Goal: Ask a question: Seek information or help from site administrators or community

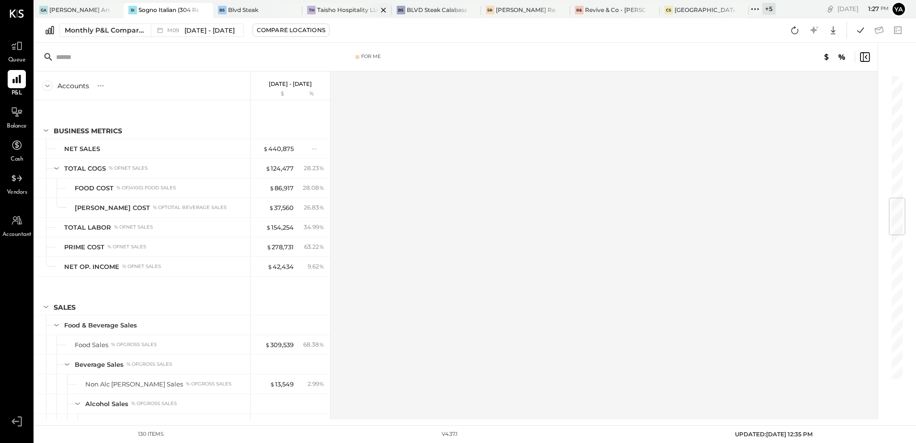
scroll to position [1037, 0]
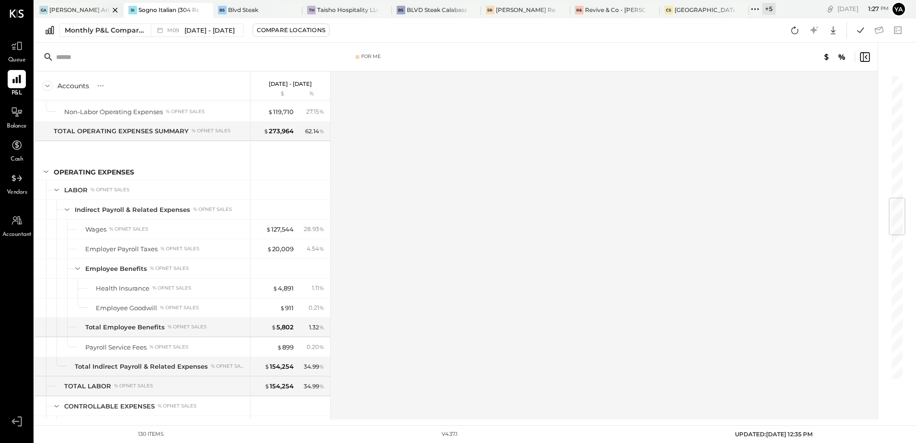
click at [80, 13] on div "[PERSON_NAME] Arso" at bounding box center [79, 10] width 60 height 8
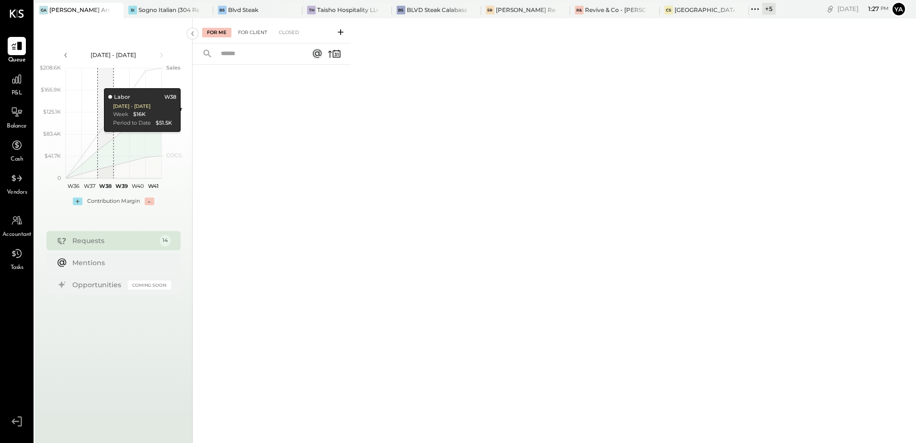
click at [245, 29] on div "For Client" at bounding box center [252, 33] width 39 height 10
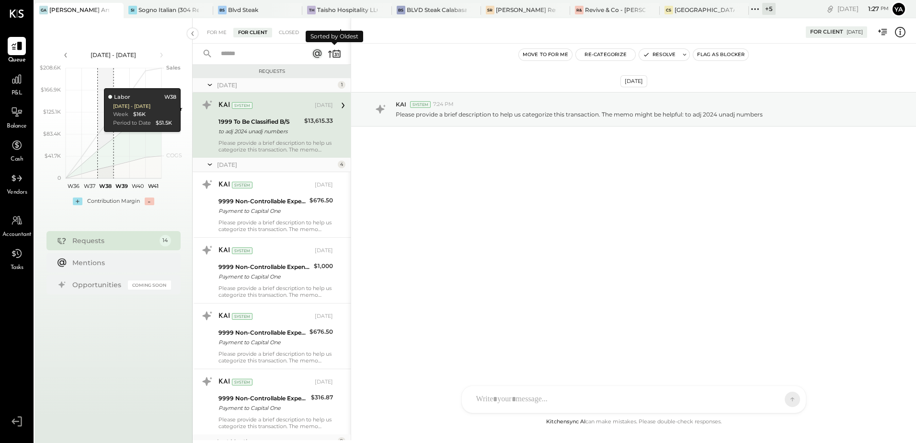
click at [337, 55] on icon at bounding box center [334, 53] width 13 height 13
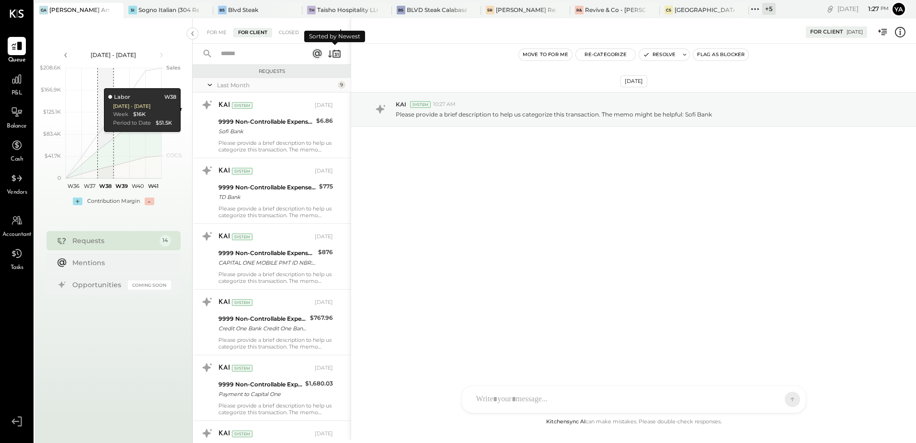
click at [337, 58] on icon at bounding box center [334, 53] width 13 height 13
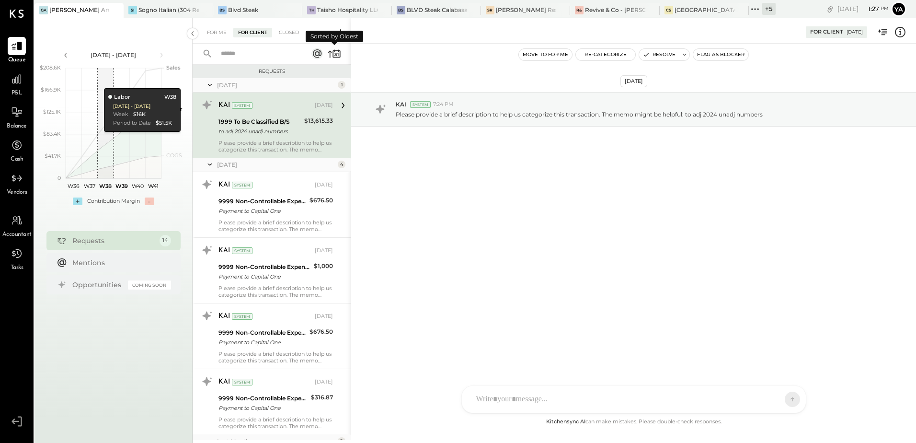
click at [339, 57] on icon at bounding box center [334, 53] width 13 height 13
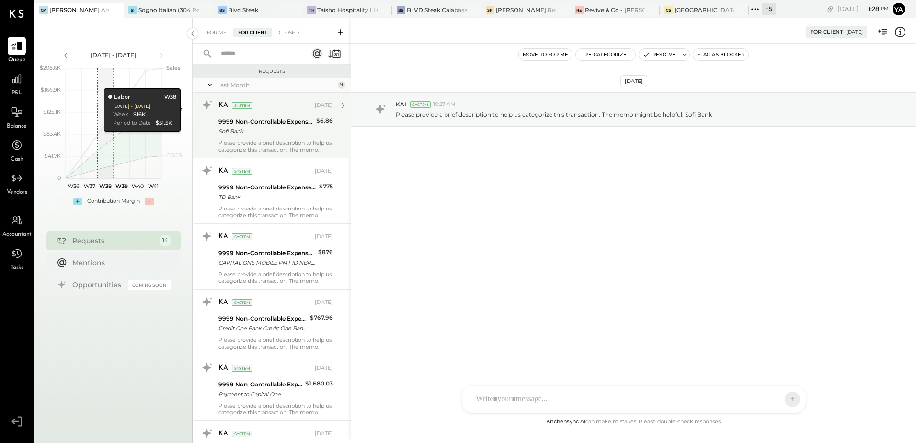
click at [294, 130] on div "Sofi Bank" at bounding box center [265, 131] width 95 height 10
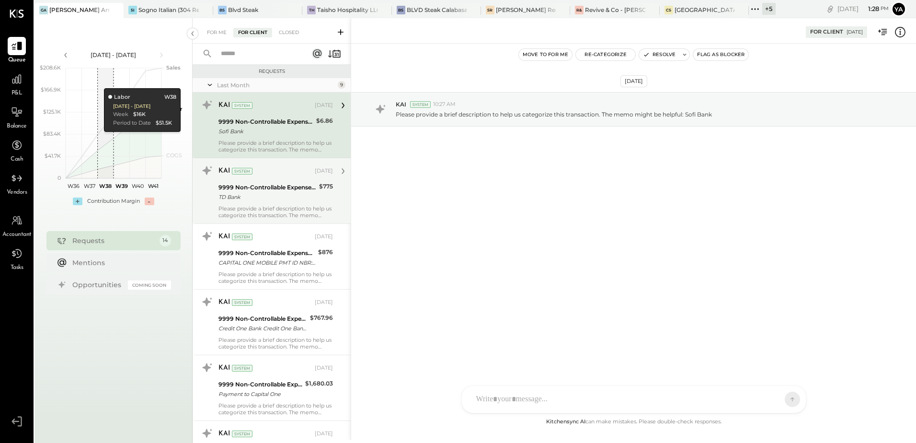
click at [290, 186] on div "9999 Non-Controllable Expenses:Other Income and Expenses:To Be Classified P&L" at bounding box center [267, 187] width 98 height 10
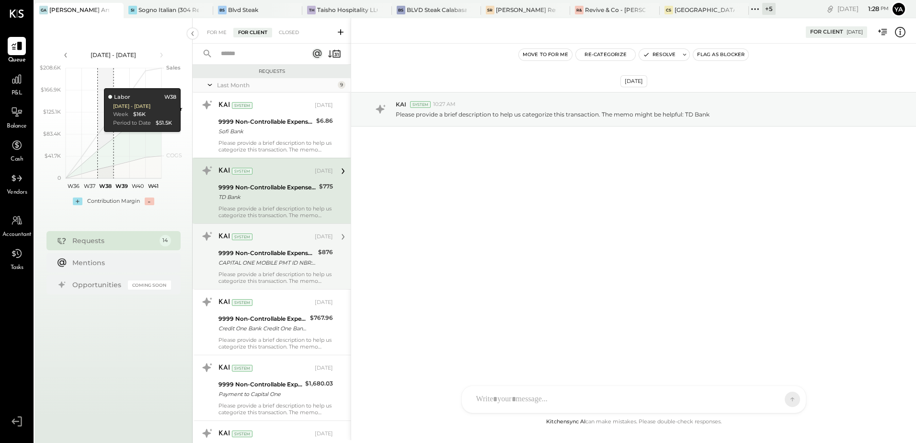
click at [290, 240] on div "KAI System" at bounding box center [265, 237] width 94 height 10
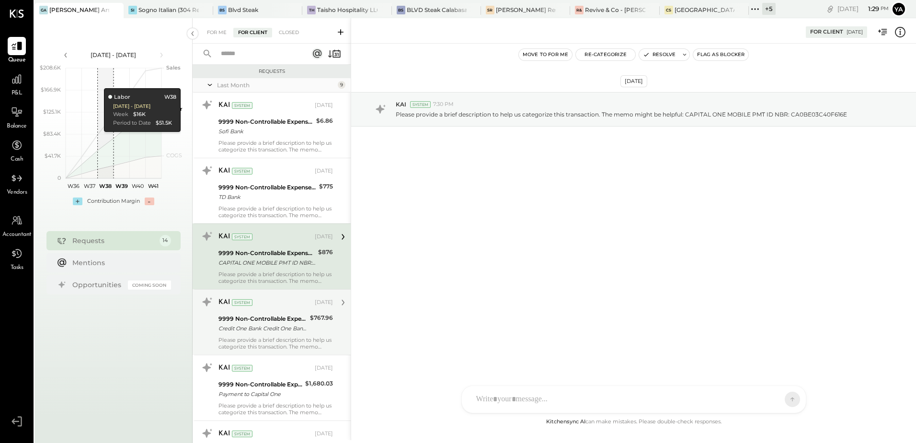
click at [280, 324] on div "Credit One Bank Credit One Bank,N.A." at bounding box center [262, 328] width 89 height 10
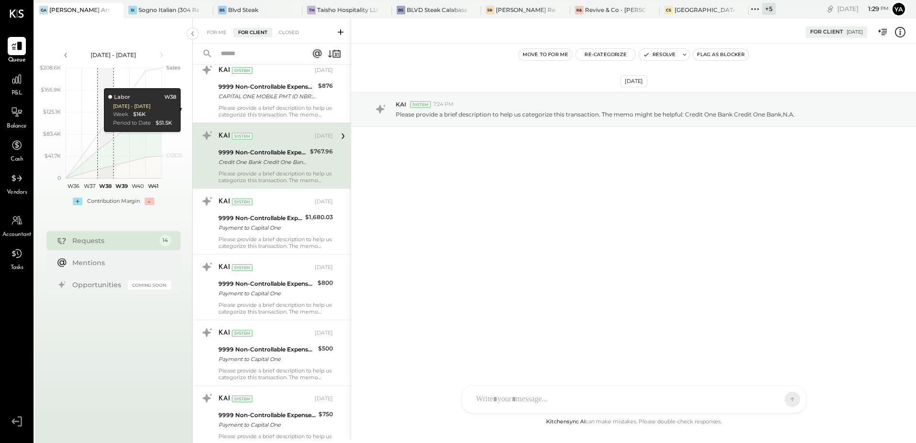
scroll to position [192, 0]
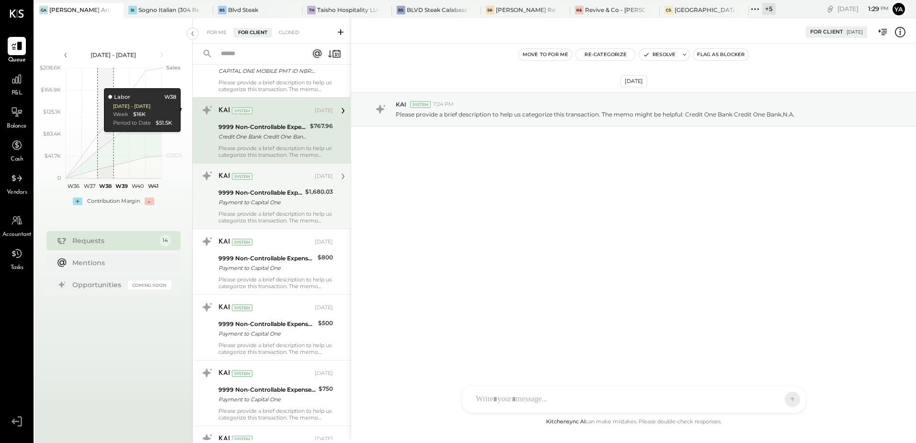
click at [278, 201] on div "Payment to Capital One" at bounding box center [260, 202] width 84 height 10
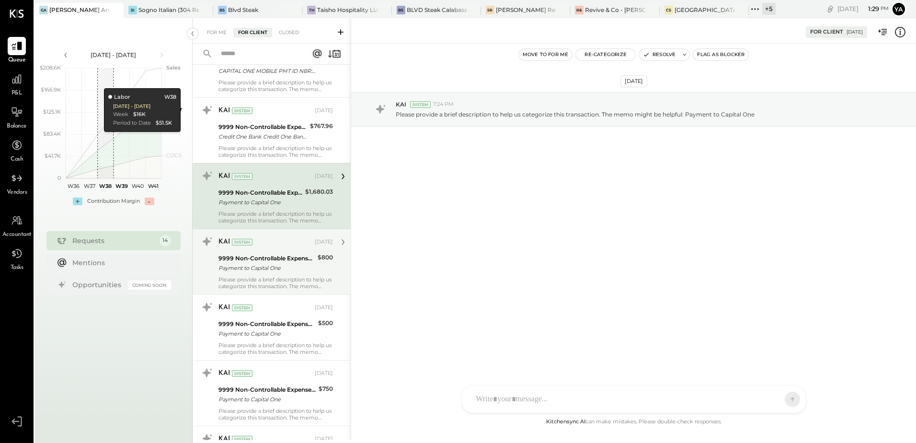
click at [268, 240] on div "KAI System" at bounding box center [265, 242] width 94 height 10
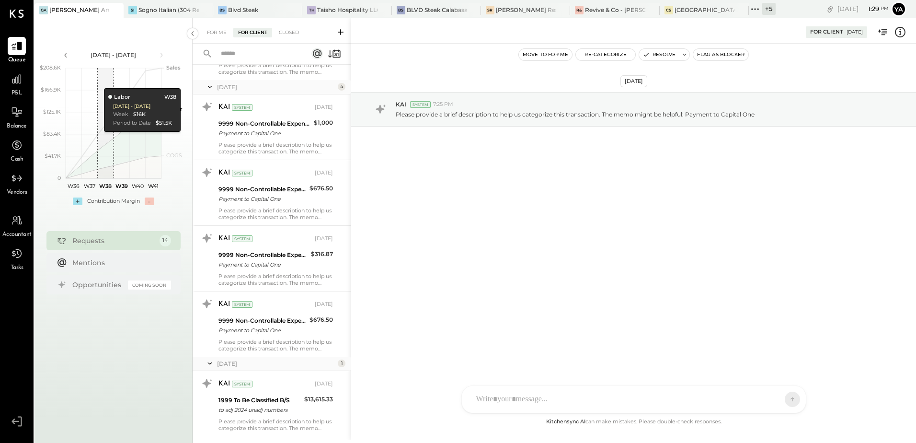
scroll to position [626, 0]
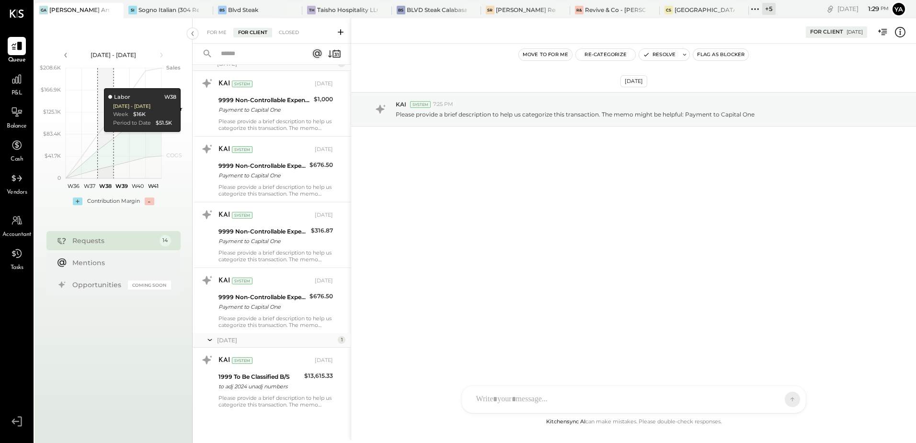
click at [282, 311] on div "Payment to Capital One" at bounding box center [262, 307] width 88 height 10
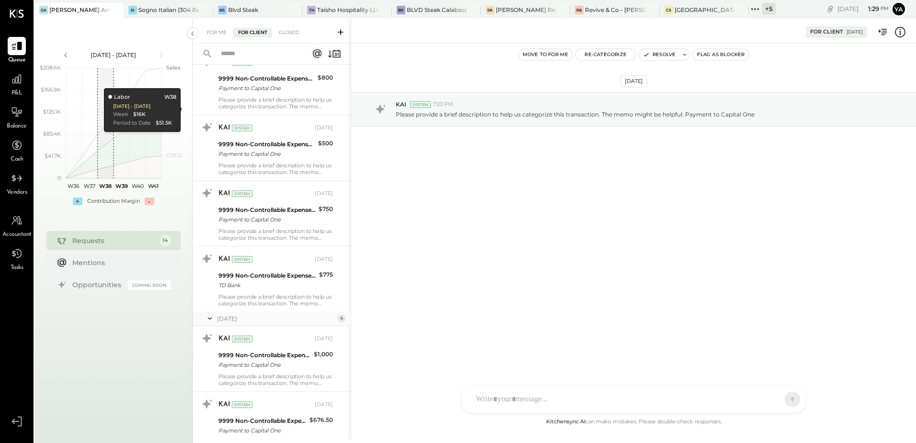
scroll to position [626, 0]
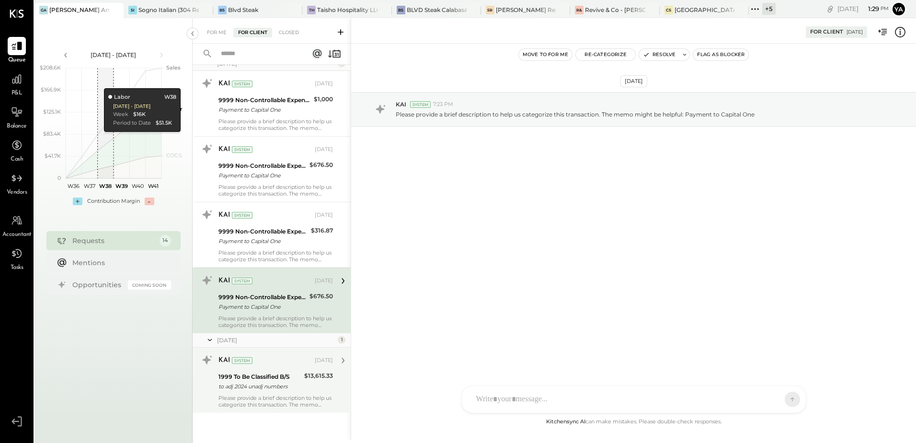
click at [263, 387] on div "to adj 2024 unadj numbers" at bounding box center [259, 386] width 83 height 10
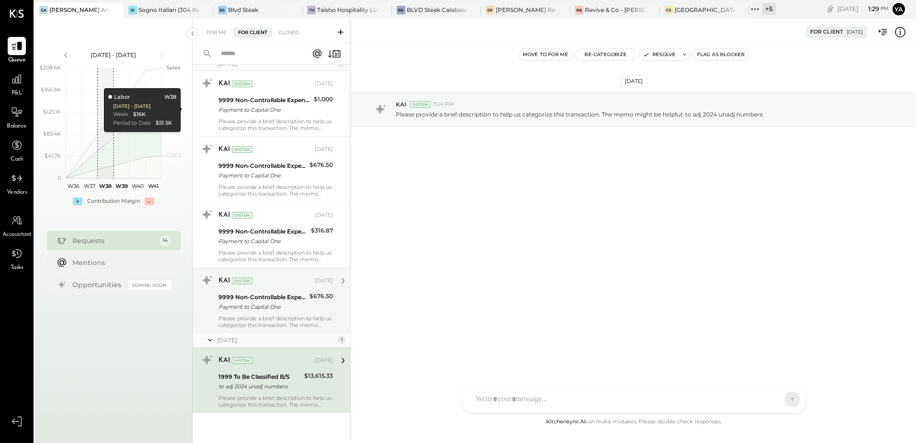
click at [259, 323] on div "Please provide a brief description to help us categorize this transaction. The …" at bounding box center [275, 321] width 114 height 13
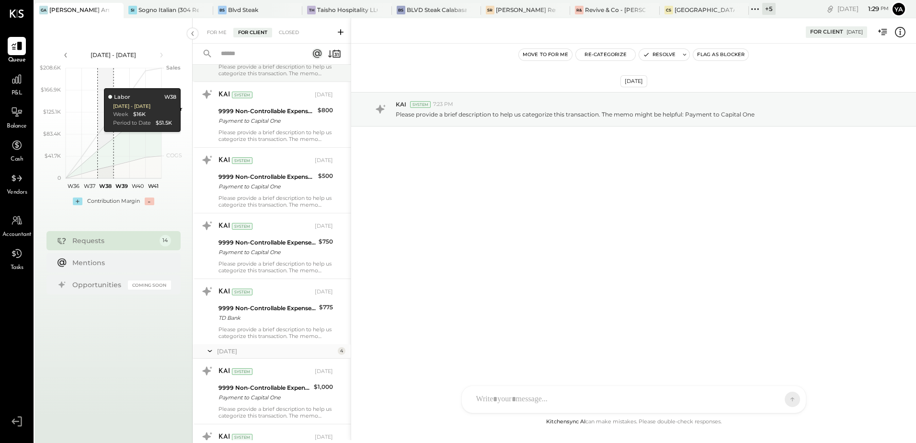
scroll to position [287, 0]
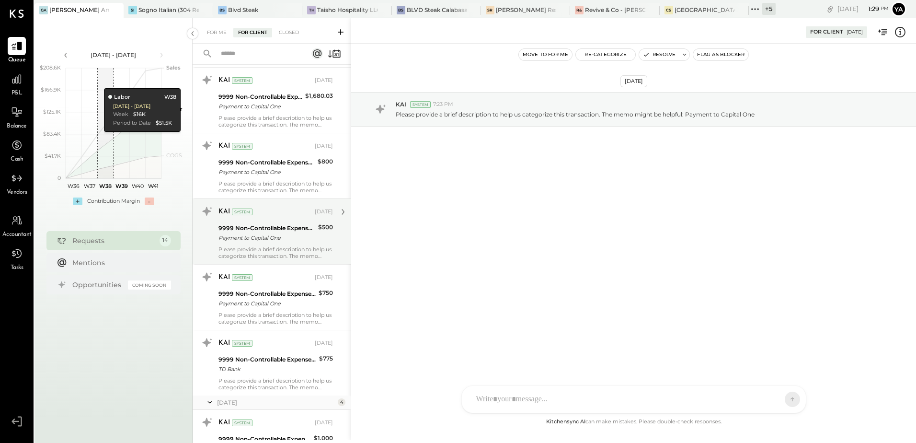
click at [262, 241] on div "Payment to Capital One" at bounding box center [266, 238] width 97 height 10
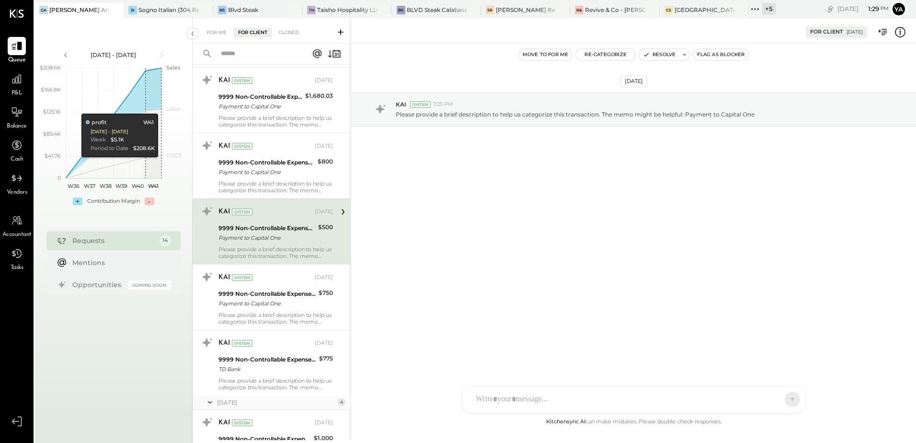
click at [343, 33] on icon at bounding box center [341, 32] width 10 height 10
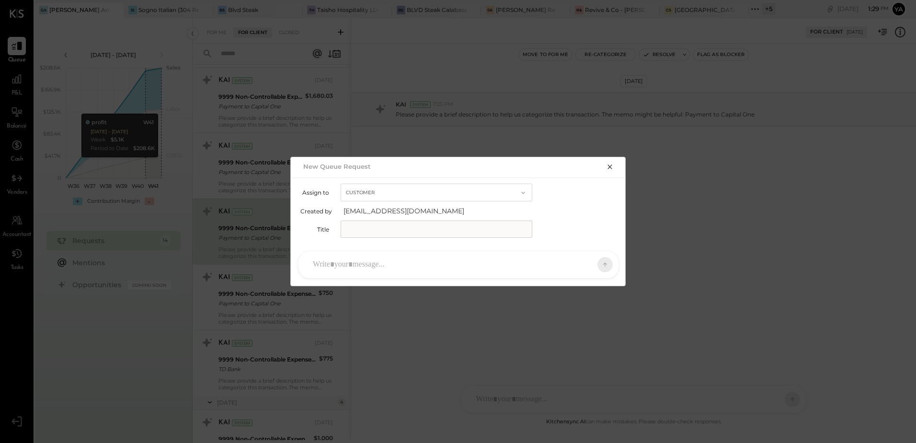
click at [608, 169] on icon "button" at bounding box center [610, 167] width 8 height 8
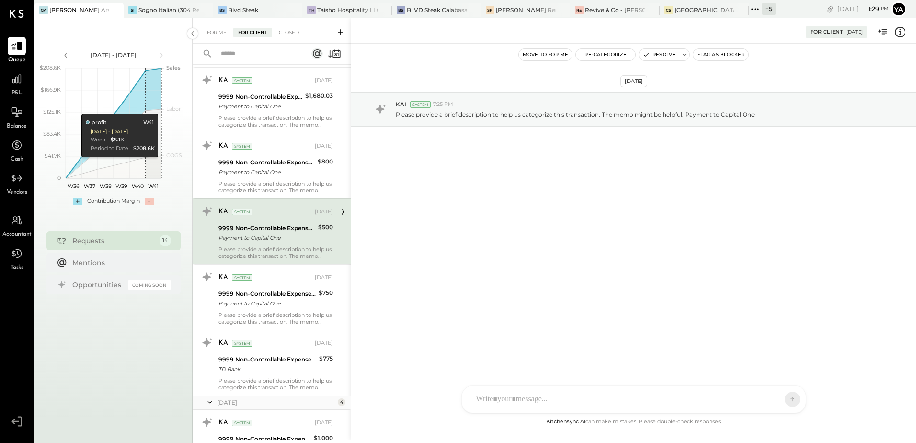
click at [58, 9] on div "[PERSON_NAME] Arso" at bounding box center [79, 10] width 60 height 8
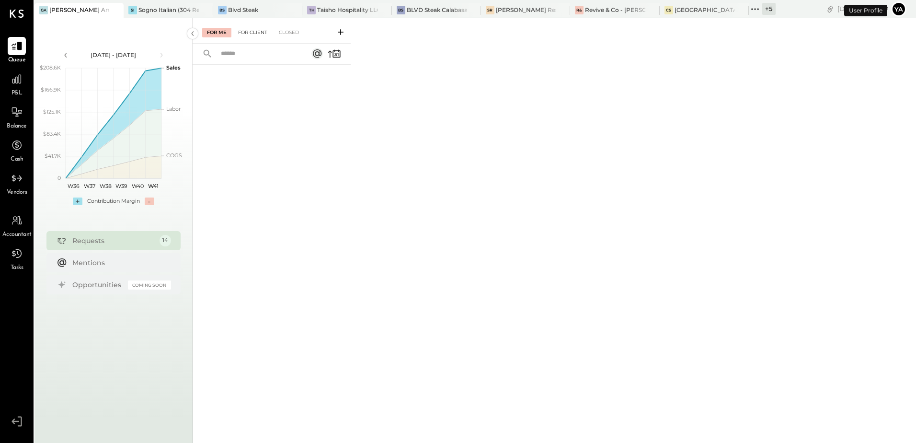
click at [251, 29] on div "For Client" at bounding box center [252, 33] width 39 height 10
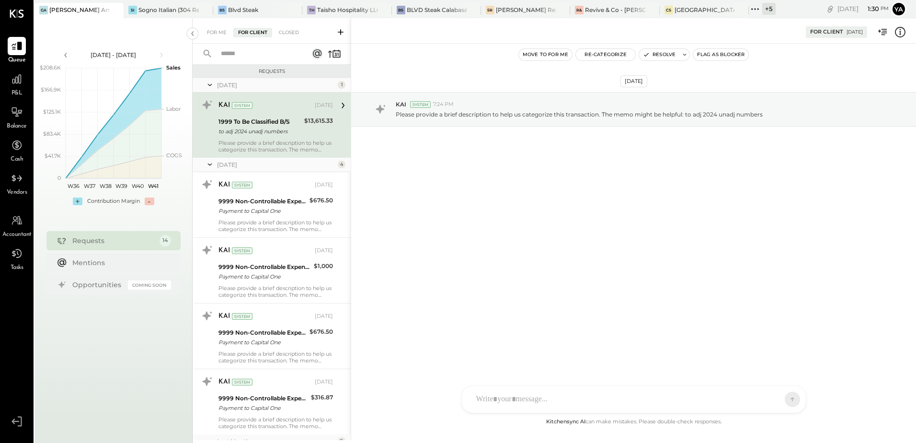
click at [261, 55] on input "text" at bounding box center [258, 54] width 87 height 16
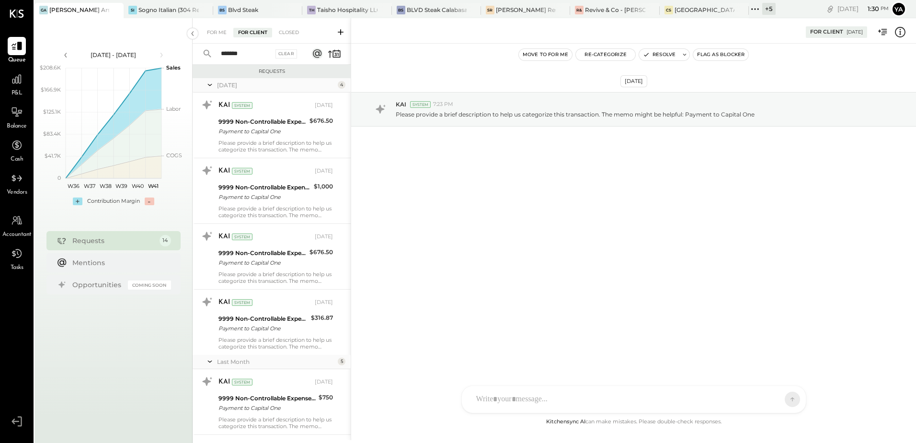
type input "*******"
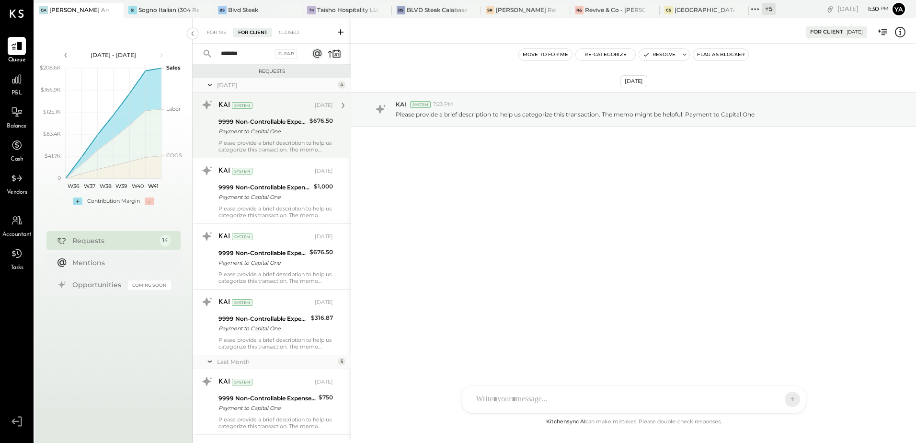
click at [269, 120] on div "9999 Non-Controllable Expenses:Other Income and Expenses:To Be Classified P&L" at bounding box center [262, 122] width 88 height 10
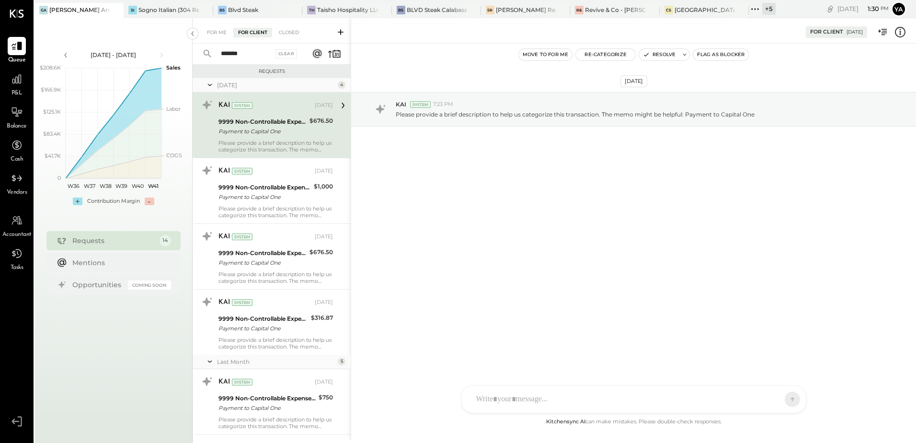
click at [338, 31] on icon at bounding box center [341, 32] width 10 height 10
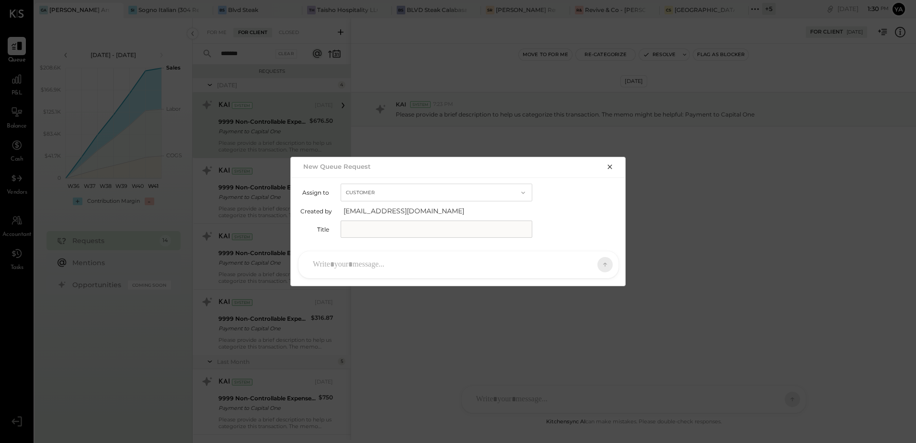
click at [402, 226] on input "text" at bounding box center [437, 228] width 192 height 17
type input "**********"
click at [415, 251] on div "TP [PERSON_NAME] D dscarano [PERSON_NAME] J [PERSON_NAME] [PERSON_NAME] AP [PER…" at bounding box center [458, 264] width 335 height 42
click at [419, 262] on div at bounding box center [450, 264] width 284 height 21
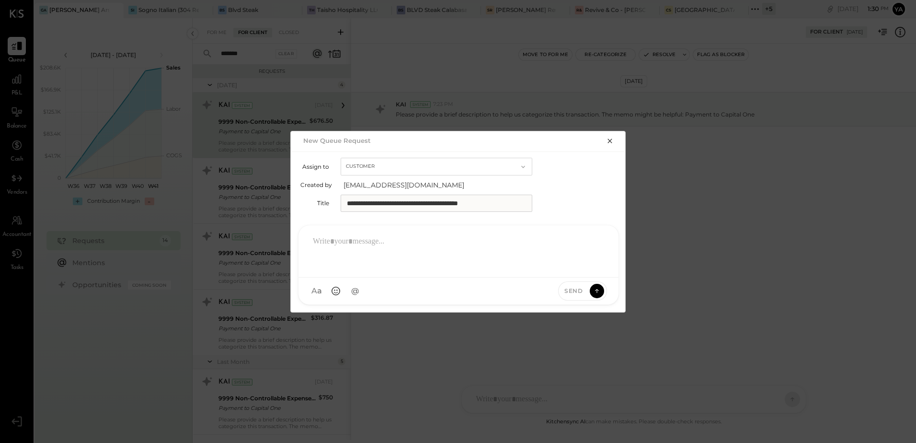
click at [408, 246] on div at bounding box center [458, 250] width 301 height 38
click at [598, 235] on icon at bounding box center [598, 235] width 4 height 4
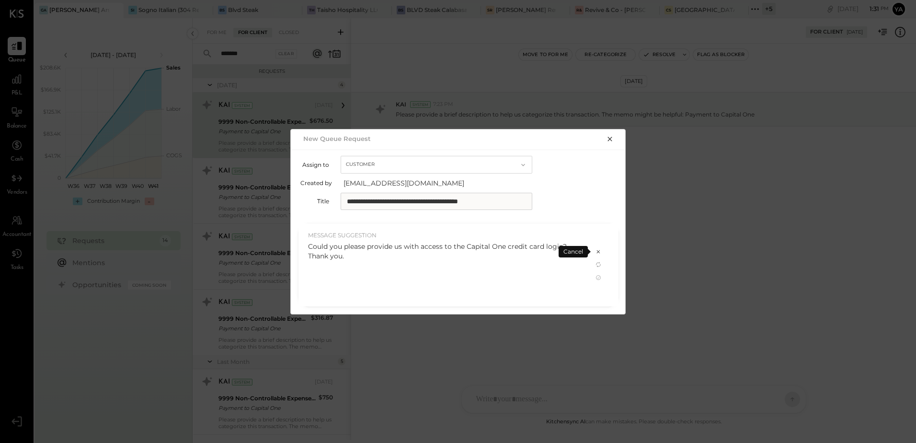
click at [521, 264] on div "Could you please provide us with access to the Capital One credit card login? T…" at bounding box center [445, 271] width 275 height 60
click at [600, 278] on icon at bounding box center [598, 277] width 5 height 5
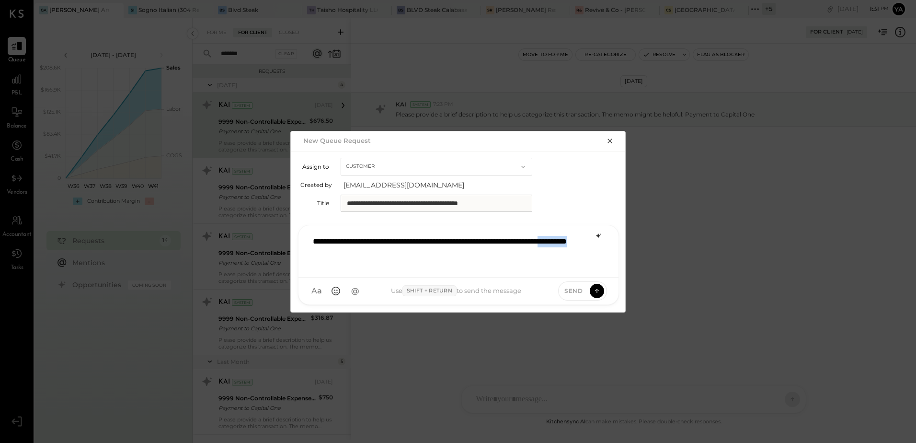
drag, startPoint x: 358, startPoint y: 250, endPoint x: 412, endPoint y: 254, distance: 54.3
click at [412, 254] on div "**********" at bounding box center [458, 250] width 301 height 38
click at [592, 291] on icon at bounding box center [596, 290] width 9 height 10
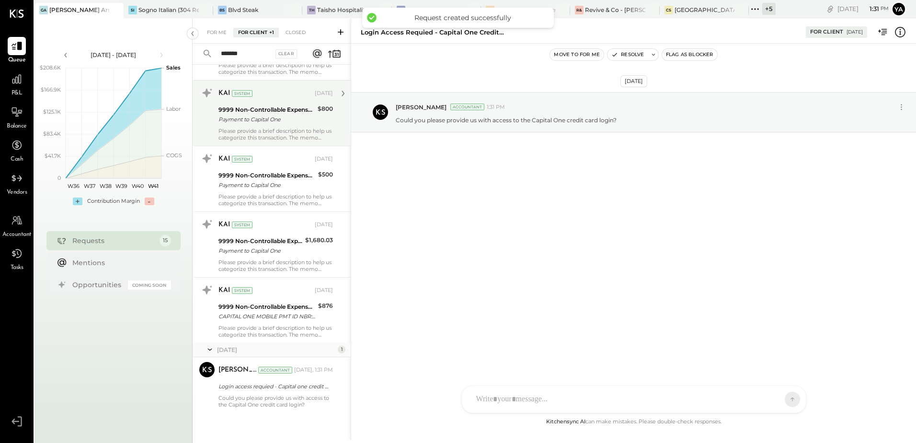
click at [283, 120] on div "Payment to Capital One" at bounding box center [266, 119] width 96 height 10
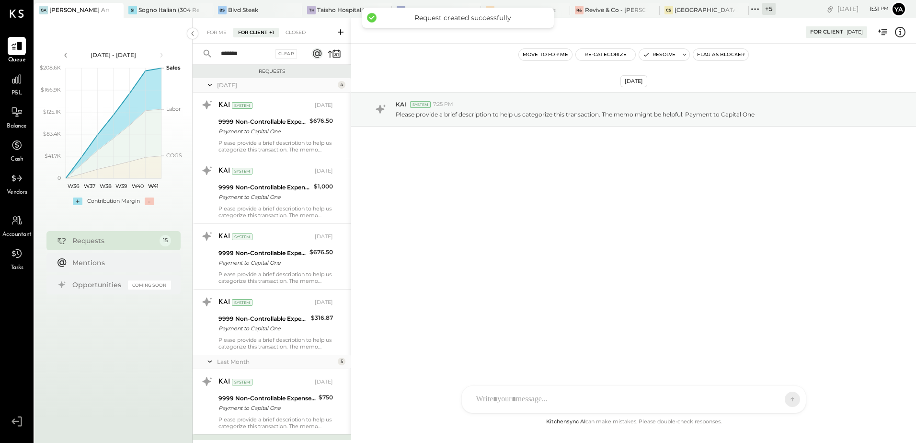
click at [122, 241] on div "Requests" at bounding box center [113, 241] width 82 height 10
